Goal: Task Accomplishment & Management: Manage account settings

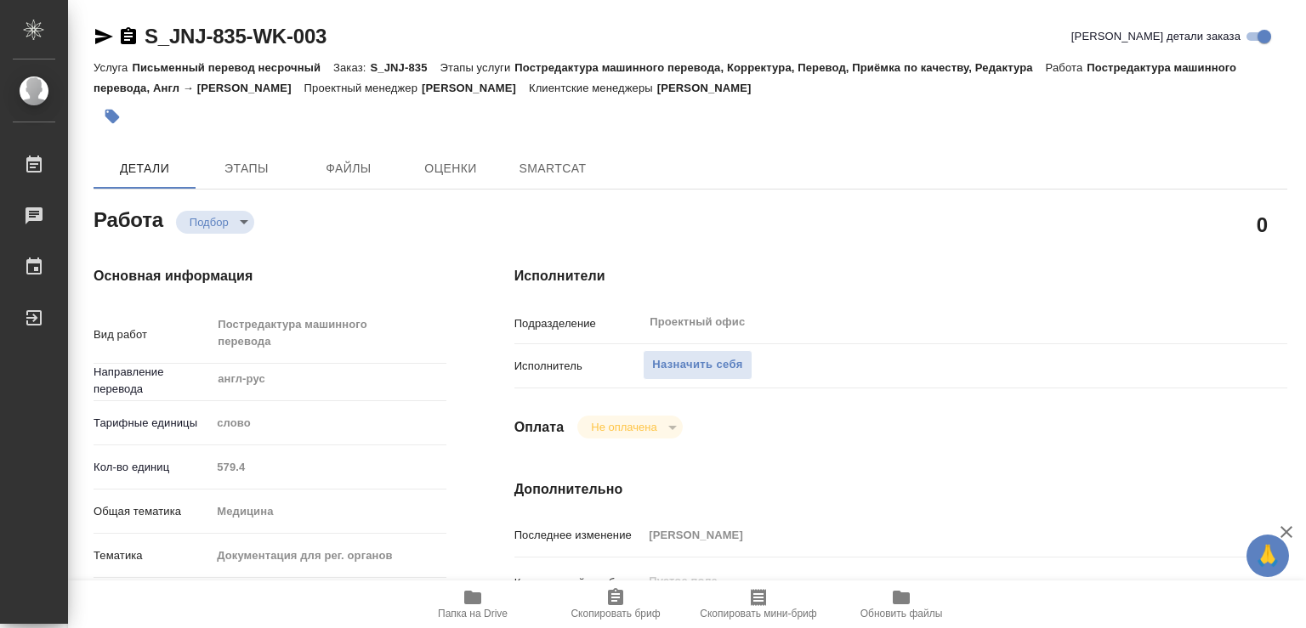
type textarea "x"
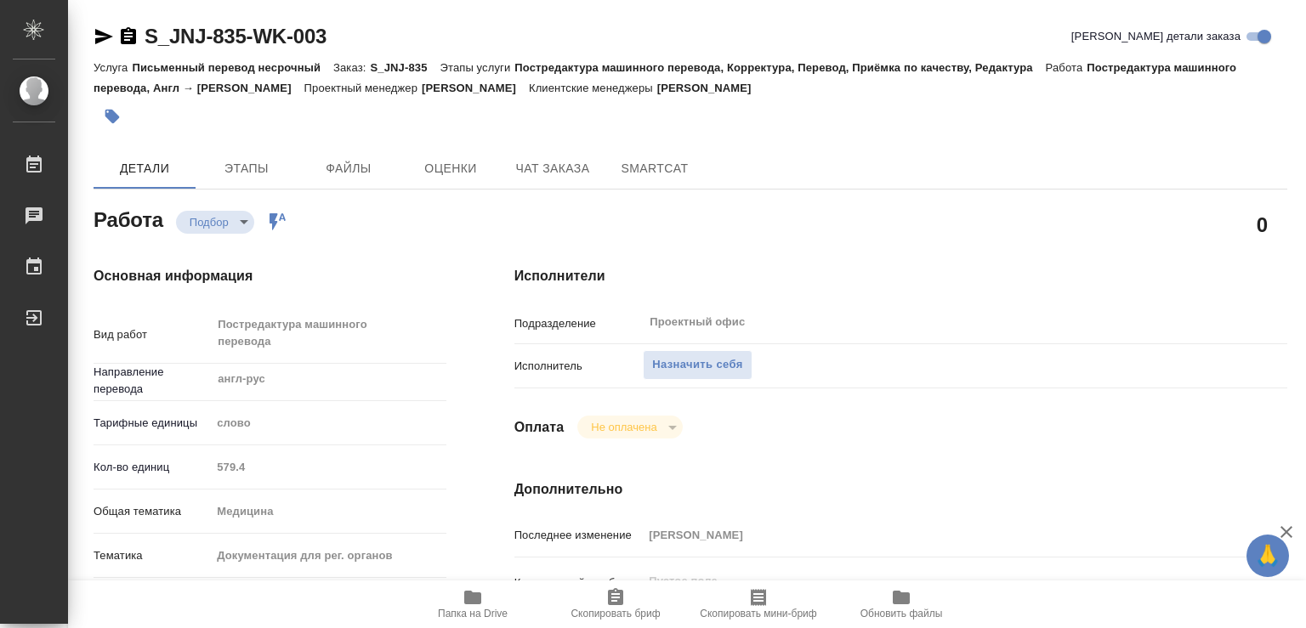
type textarea "x"
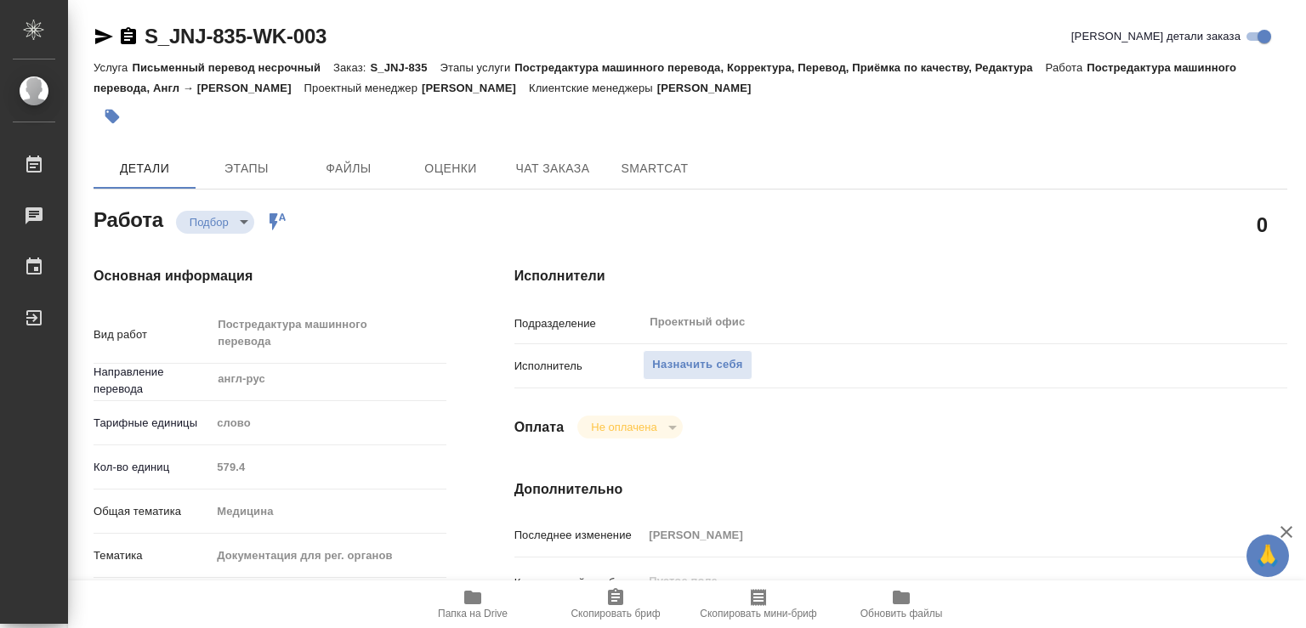
click at [237, 222] on body "🙏 .cls-1 fill:#fff; AWATERA Chechilova Mariia Работы Чаты График Выйти S_JNJ-83…" at bounding box center [653, 314] width 1306 height 628
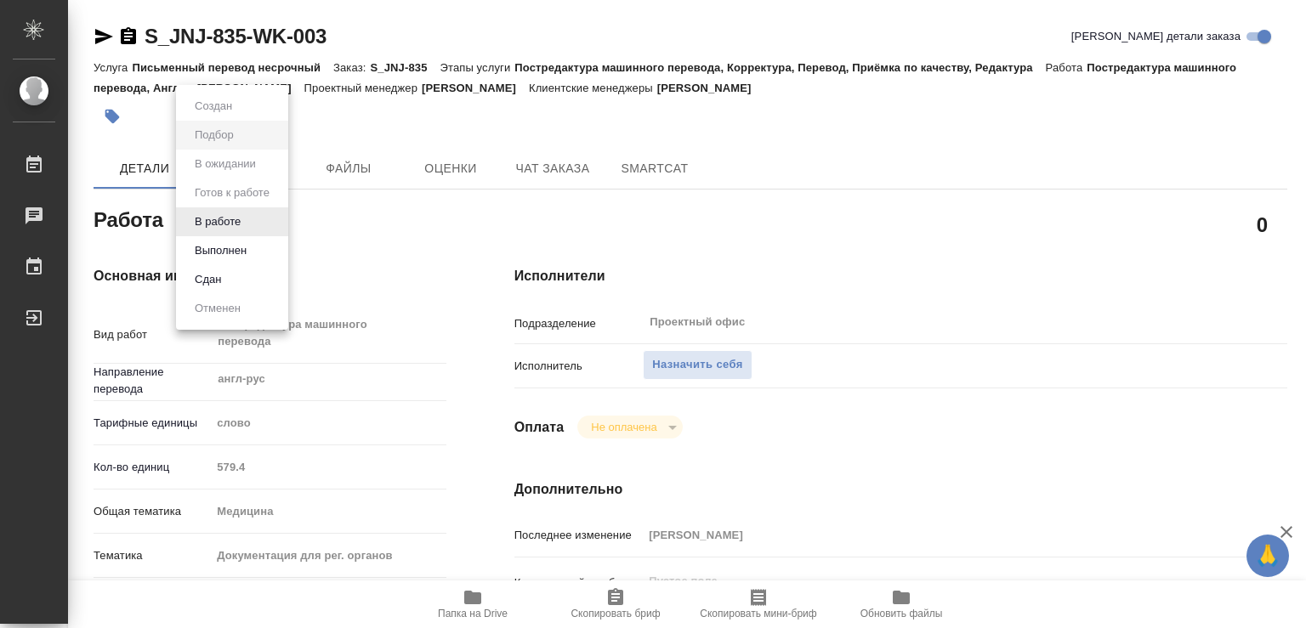
type textarea "x"
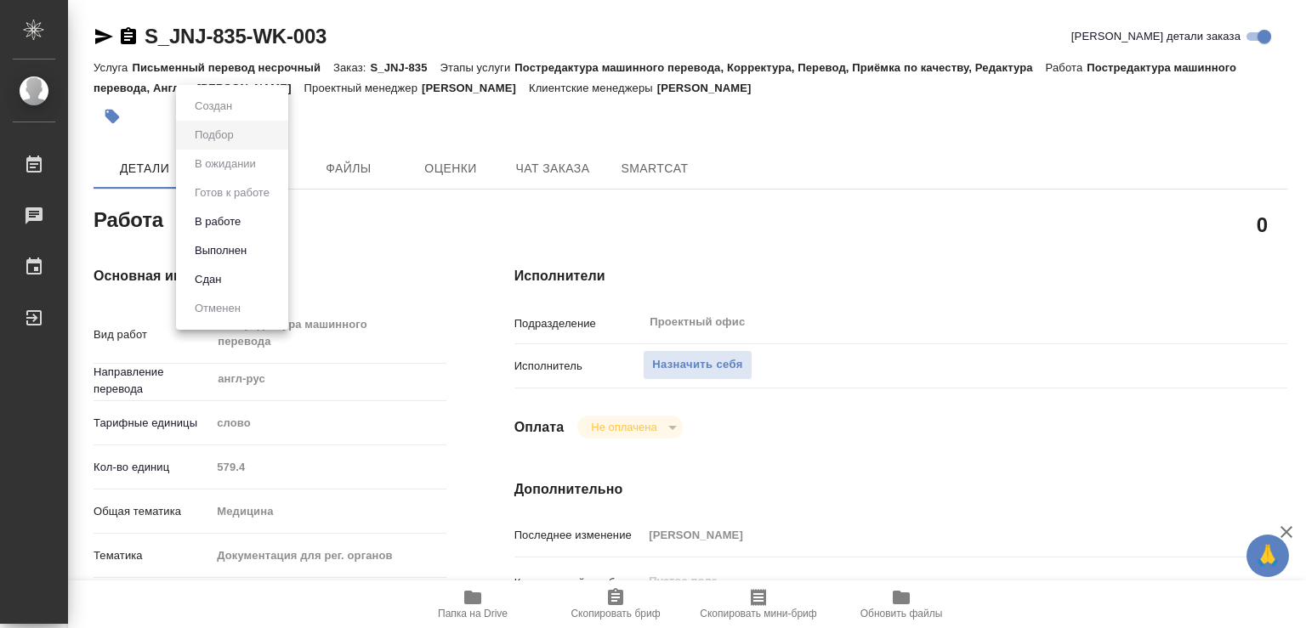
click at [693, 346] on div at bounding box center [653, 314] width 1306 height 628
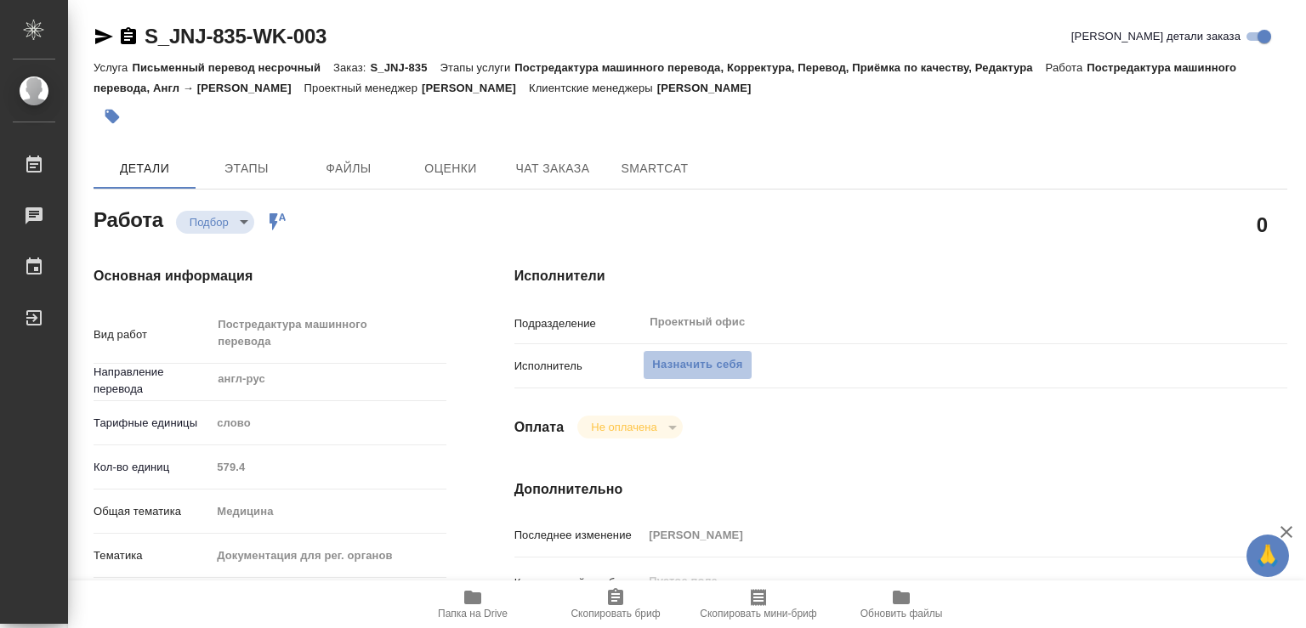
click at [693, 355] on span "Назначить себя" at bounding box center [697, 365] width 90 height 20
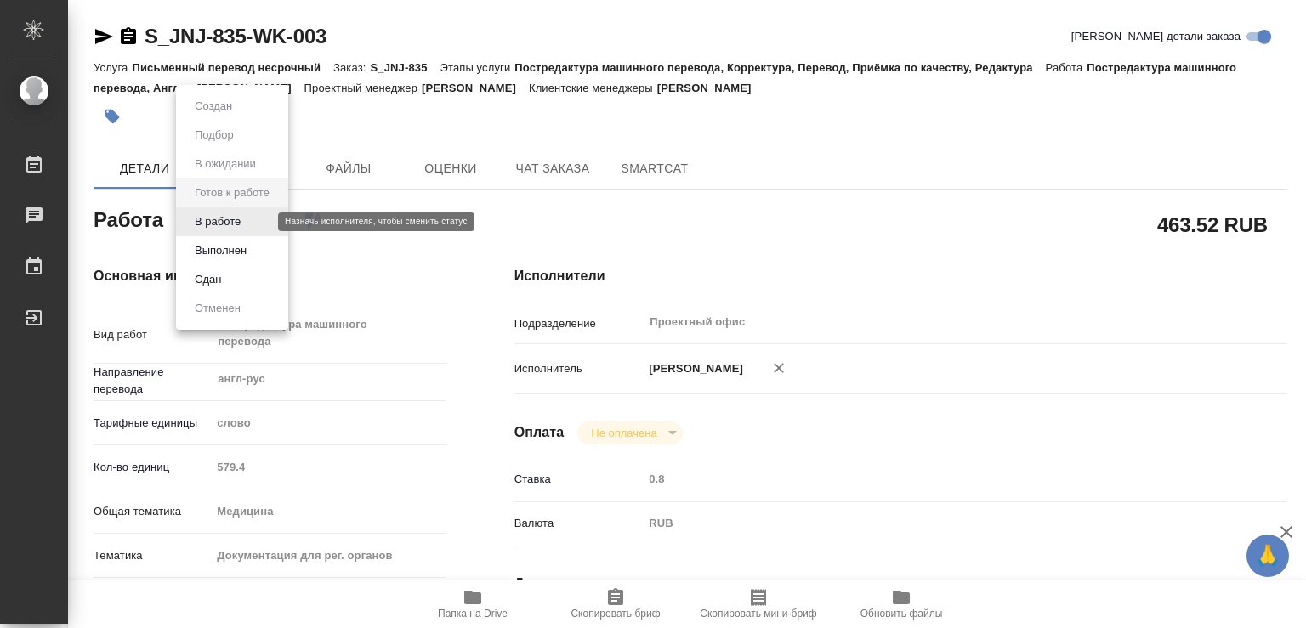
click at [258, 218] on body "🙏 .cls-1 fill:#fff; AWATERA Chechilova [PERSON_NAME] 0 Чаты График Выйти S_JNJ-…" at bounding box center [653, 314] width 1306 height 628
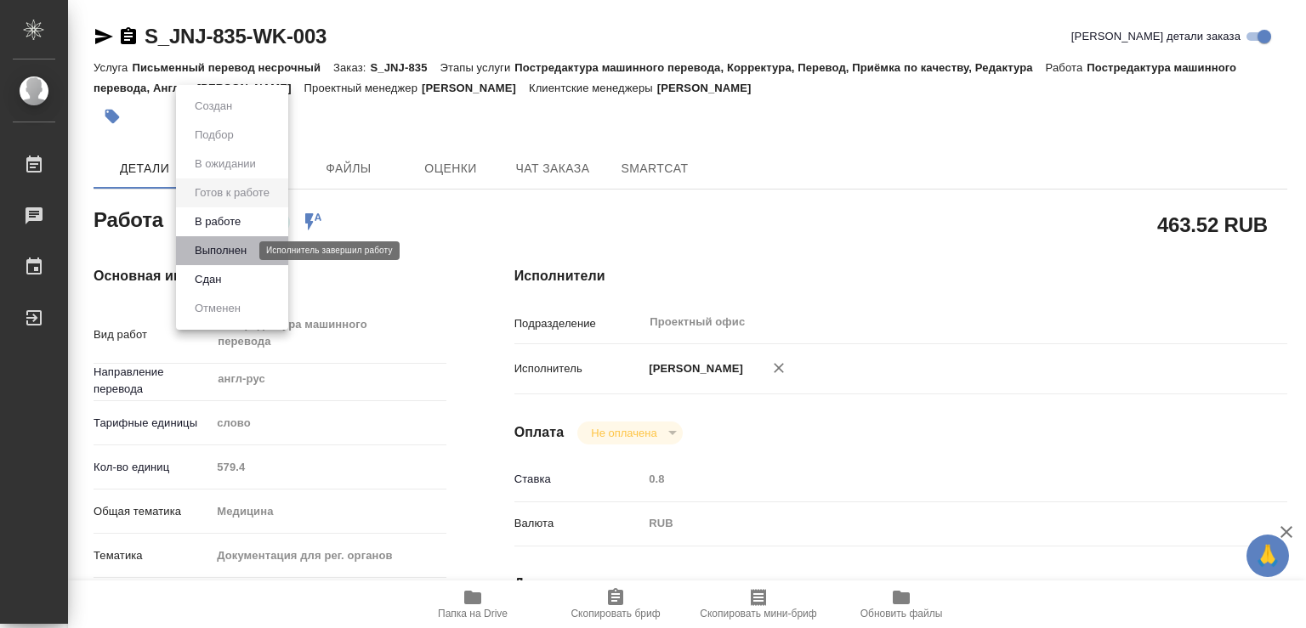
click at [233, 251] on button "Выполнен" at bounding box center [221, 250] width 62 height 19
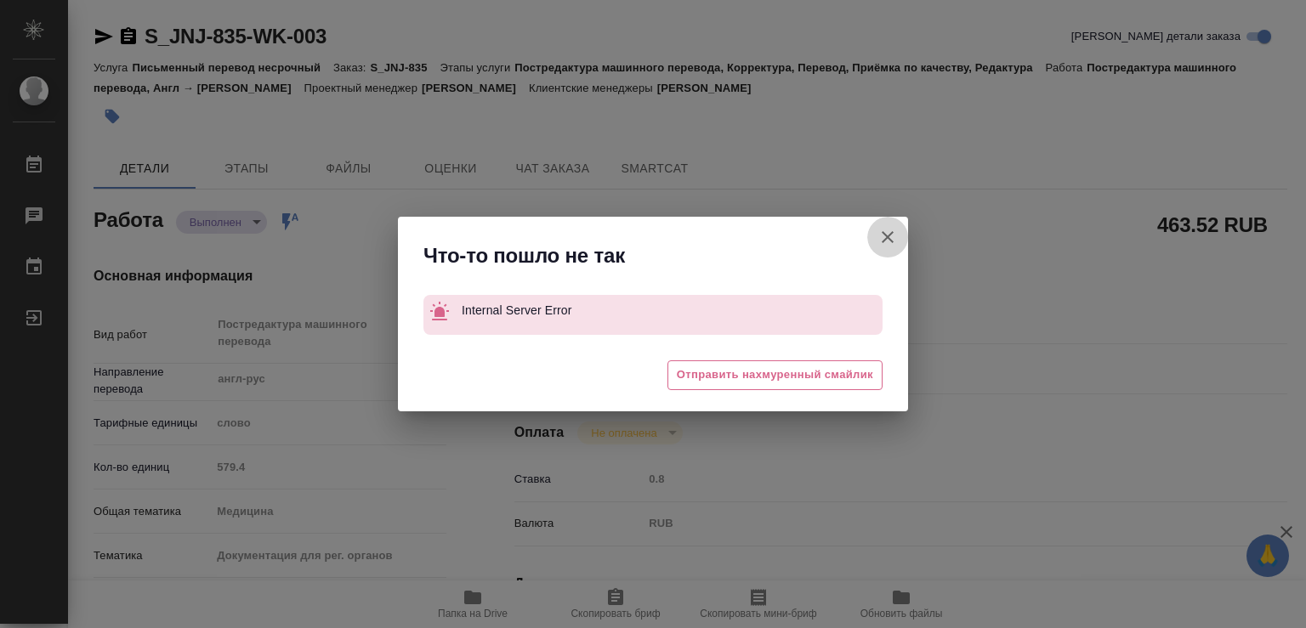
click at [886, 241] on icon "button" at bounding box center [887, 237] width 20 height 20
type textarea "x"
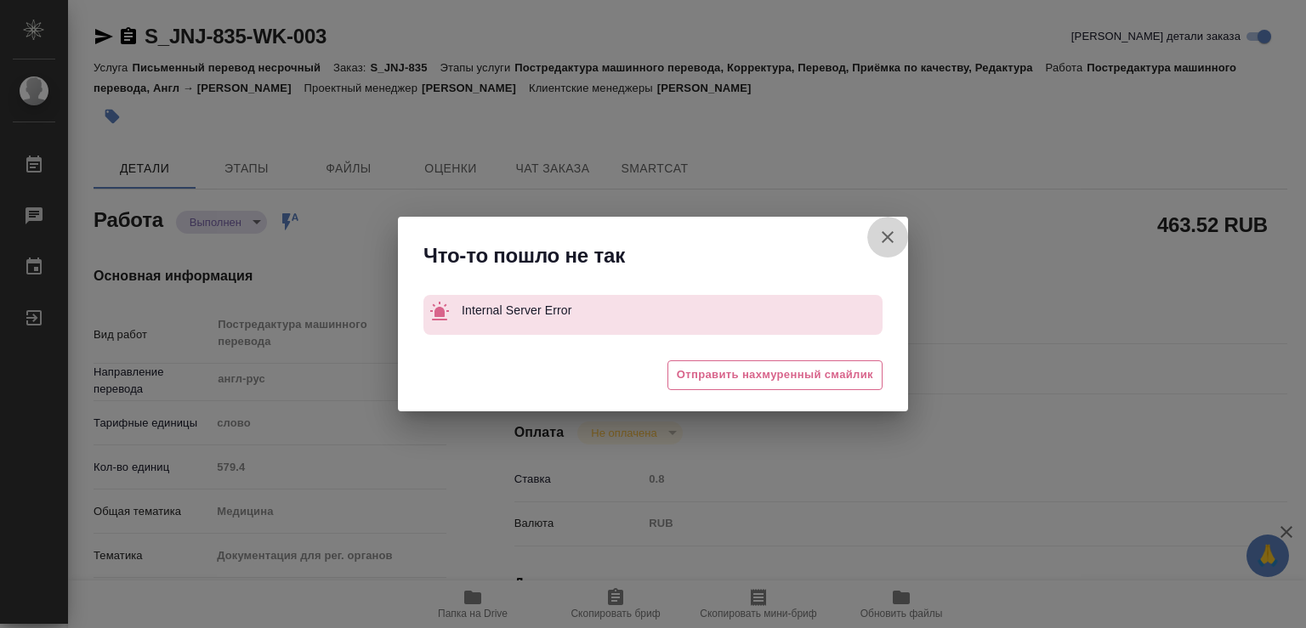
type textarea "x"
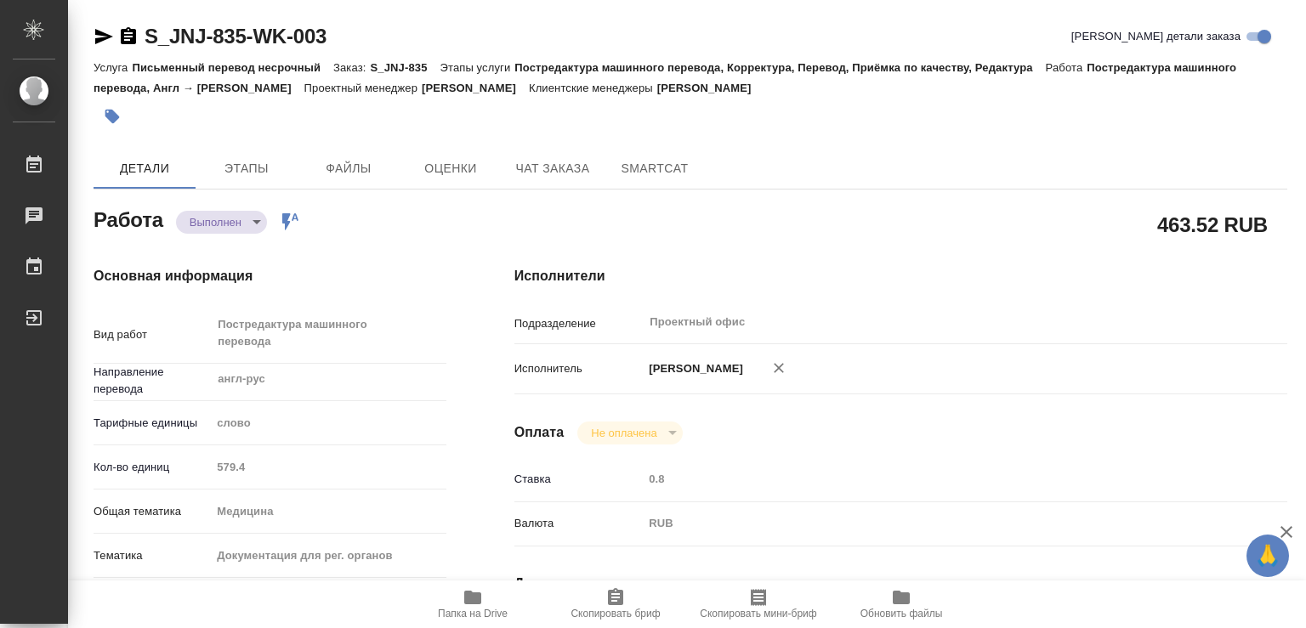
click at [474, 599] on icon "button" at bounding box center [472, 598] width 17 height 14
